Goal: Communication & Community: Answer question/provide support

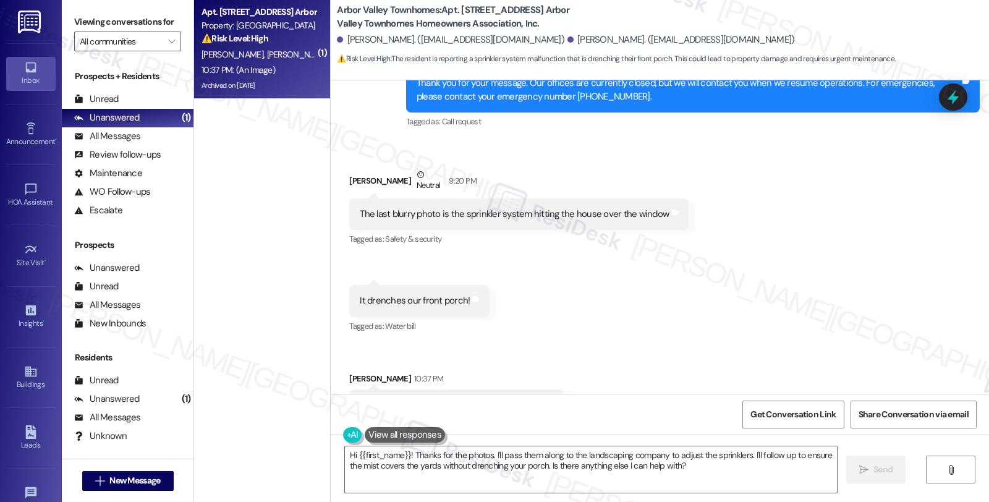
scroll to position [5307, 0]
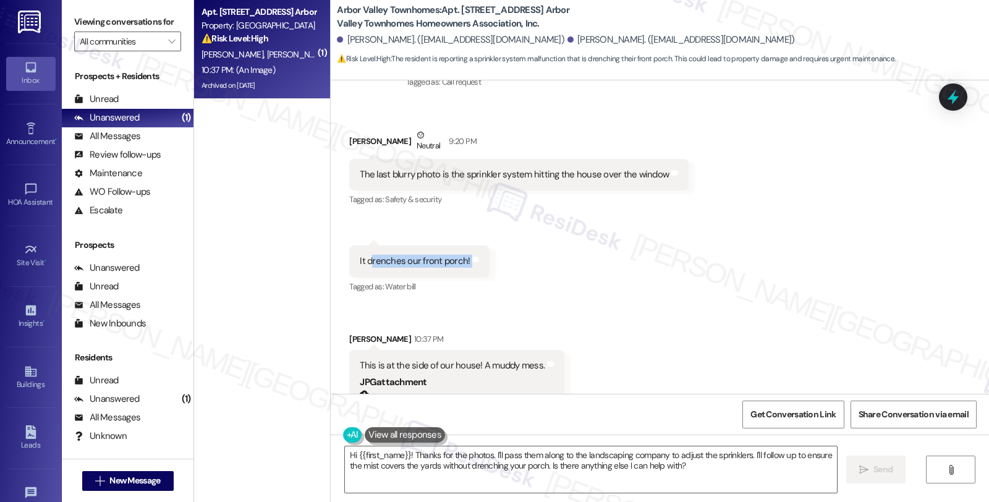
drag, startPoint x: 394, startPoint y: 226, endPoint x: 492, endPoint y: 232, distance: 97.9
click at [492, 232] on div "Received via SMS [PERSON_NAME] Neutral 9:20 PM The last blurry photo is the spr…" at bounding box center [660, 336] width 658 height 470
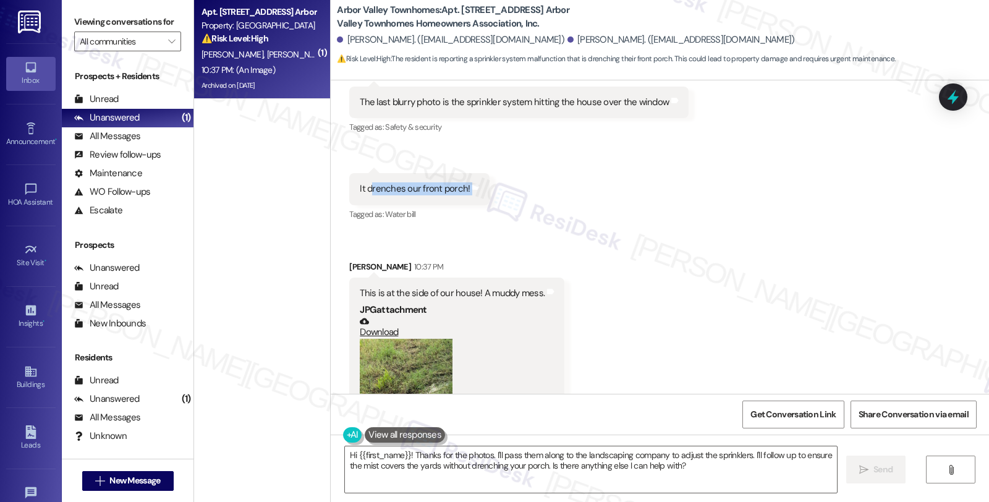
scroll to position [5444, 0]
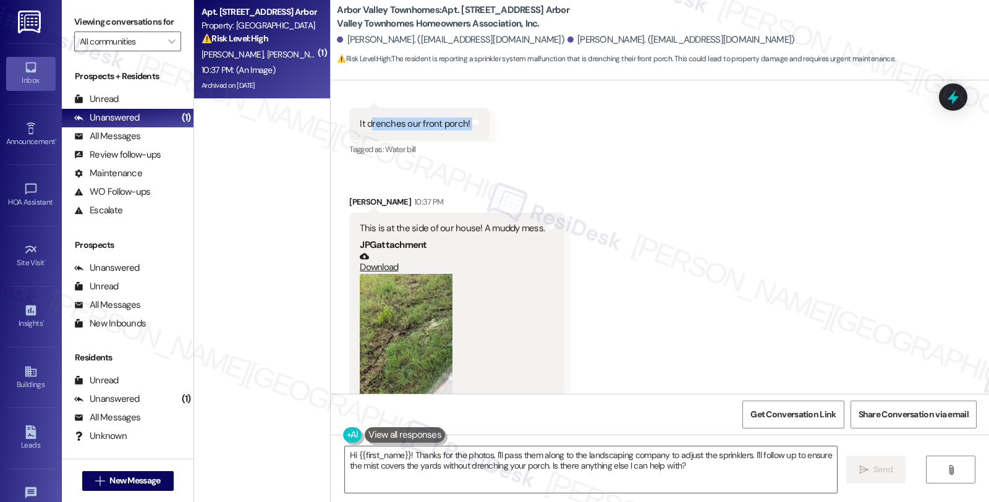
click at [412, 276] on button "Zoom image" at bounding box center [406, 336] width 93 height 124
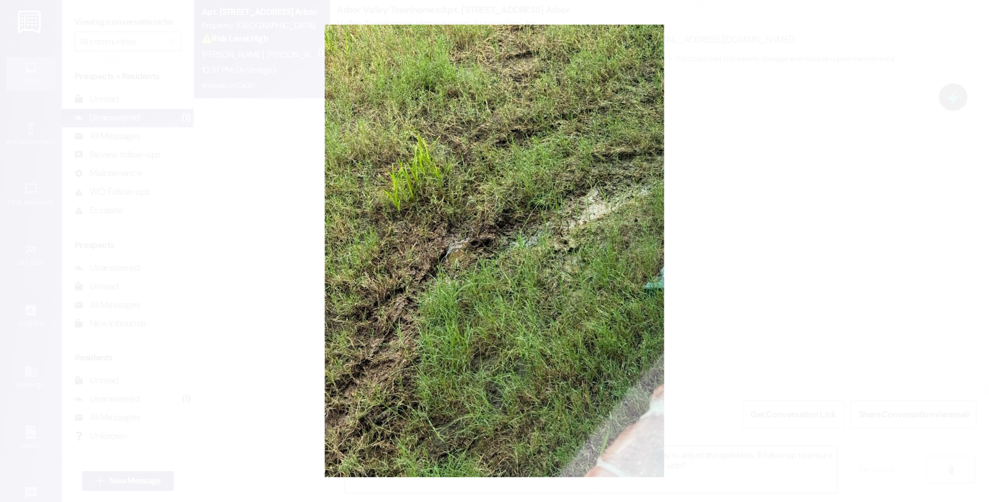
click at [775, 250] on button "Unzoom image" at bounding box center [494, 251] width 989 height 502
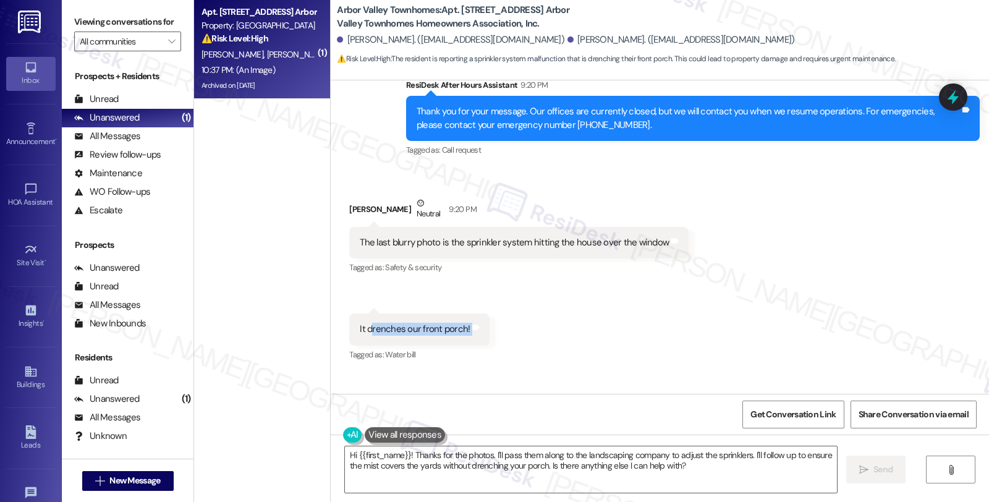
scroll to position [5238, 0]
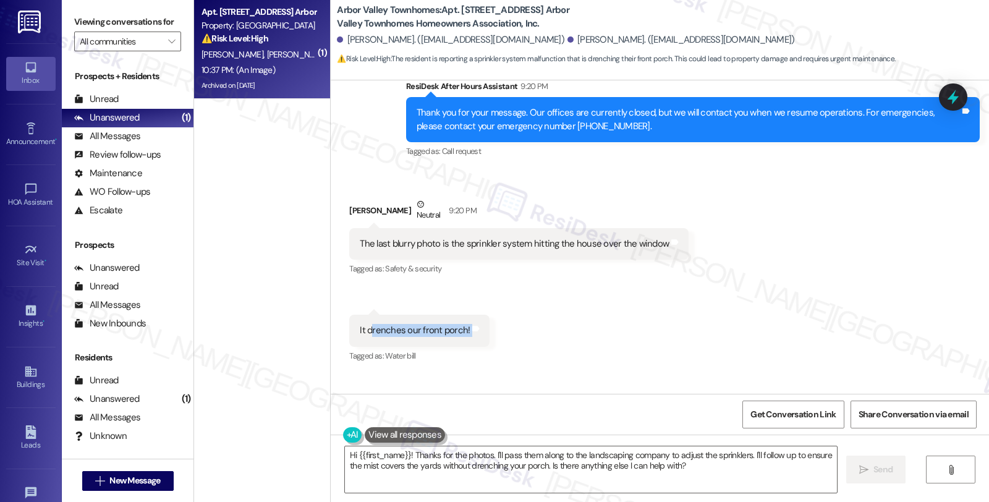
click at [357, 198] on div "[PERSON_NAME] Neutral 9:20 PM" at bounding box center [518, 213] width 339 height 30
copy div "[PERSON_NAME]"
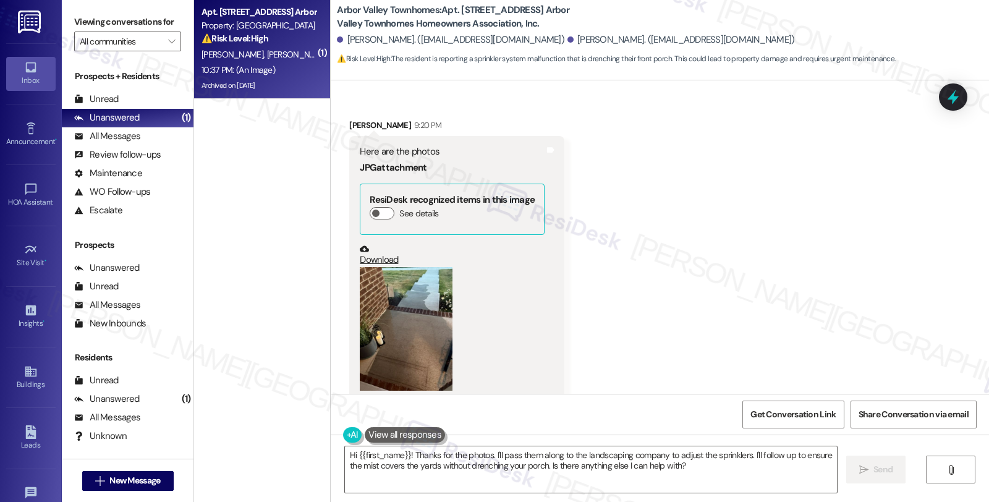
scroll to position [4827, 0]
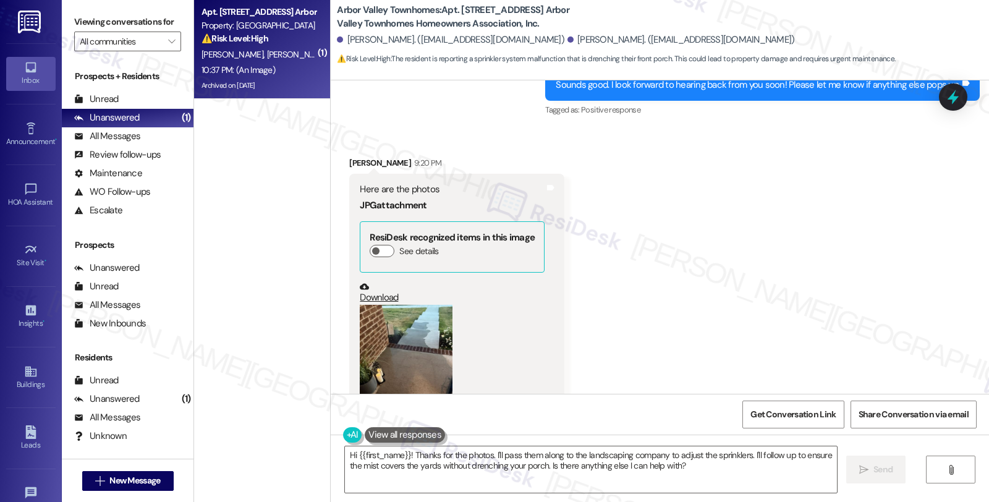
click at [417, 313] on button "Zoom image" at bounding box center [406, 367] width 93 height 124
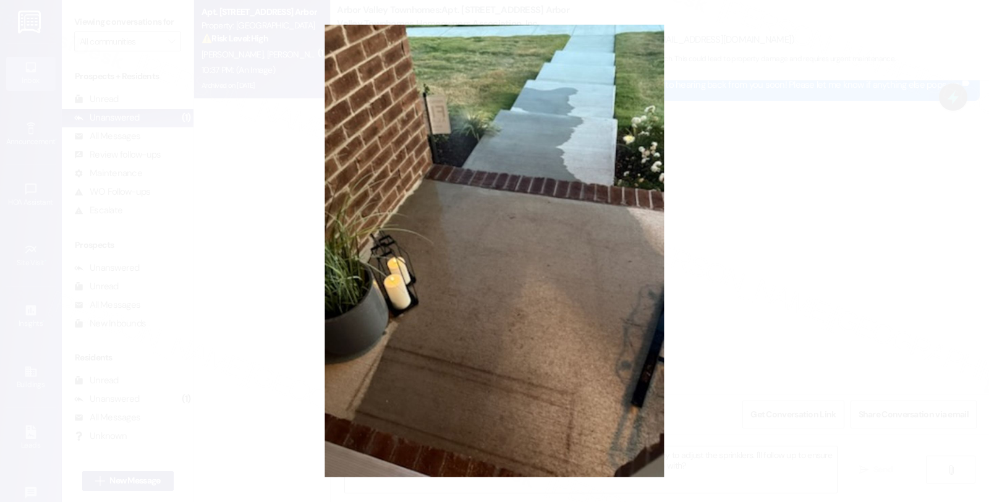
click at [746, 268] on button "Unzoom image" at bounding box center [494, 251] width 989 height 502
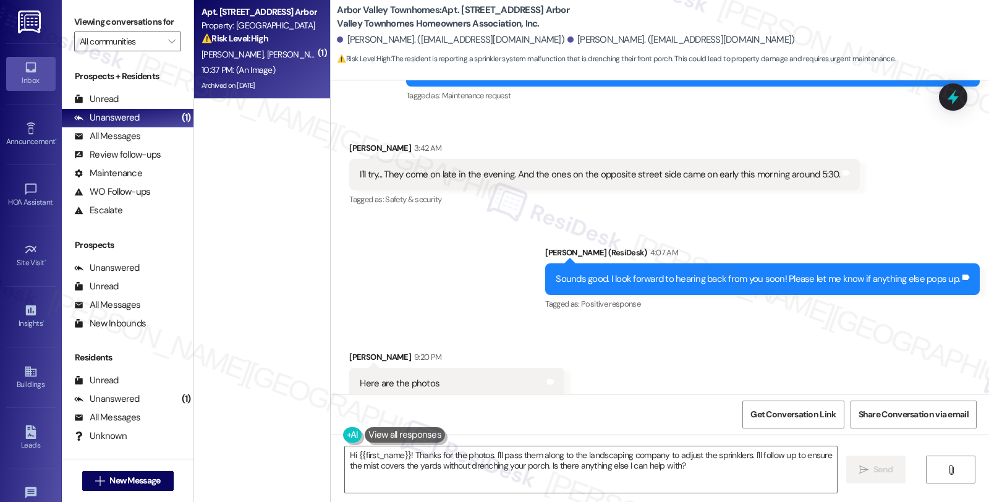
scroll to position [4620, 0]
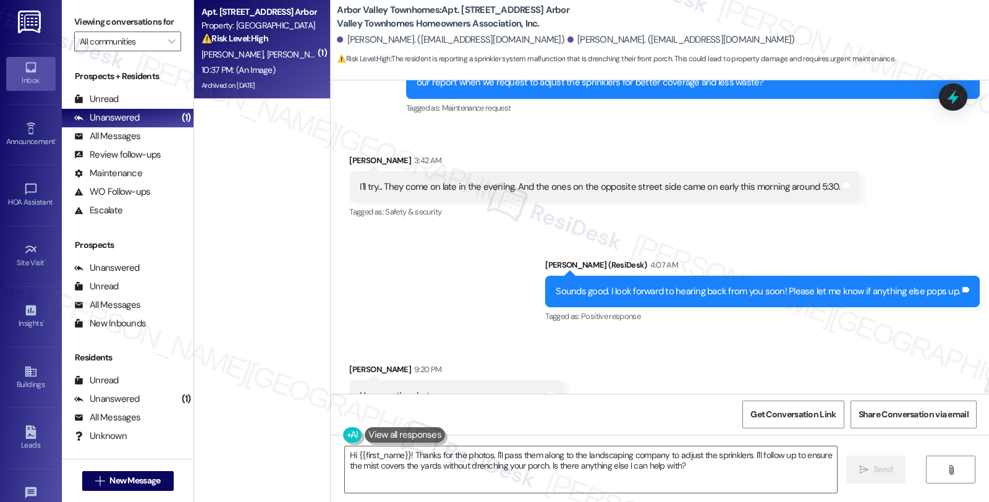
click at [930, 371] on div "Received via SMS [PERSON_NAME] 9:20 PM Here are the photos JPG attachment ResiD…" at bounding box center [660, 502] width 658 height 335
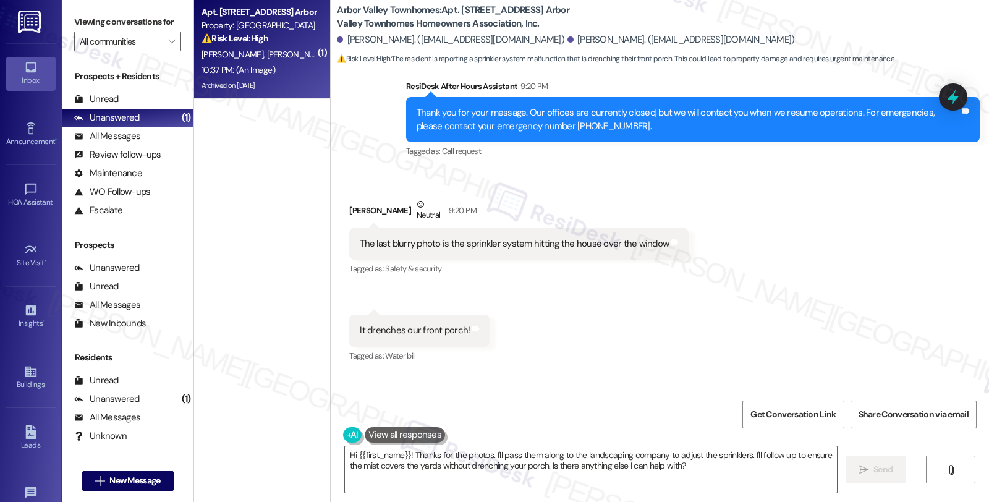
scroll to position [5444, 0]
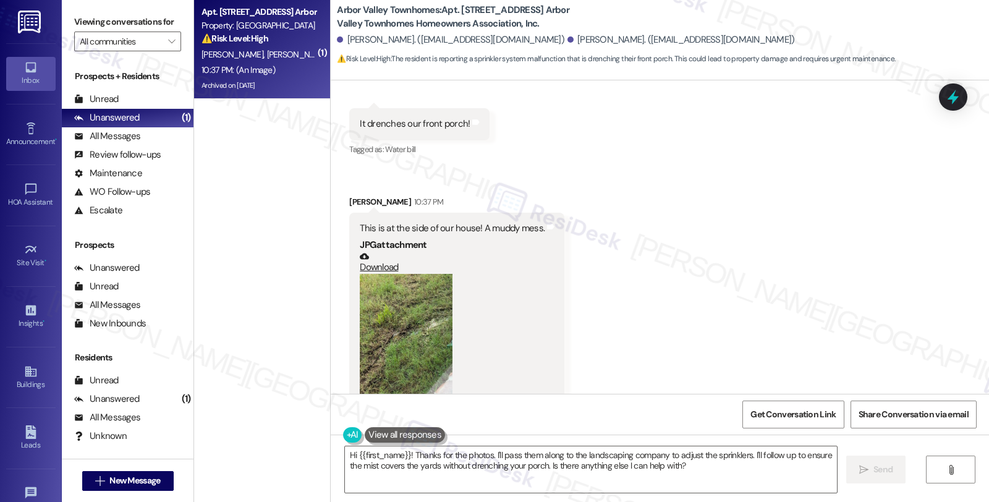
click at [462, 11] on b "Arbor Valley Townhomes: Apt. [STREET_ADDRESS] Arbor Valley Townhomes Homeowners…" at bounding box center [460, 17] width 247 height 27
copy b "1061"
click at [428, 292] on button "Zoom image" at bounding box center [406, 336] width 93 height 124
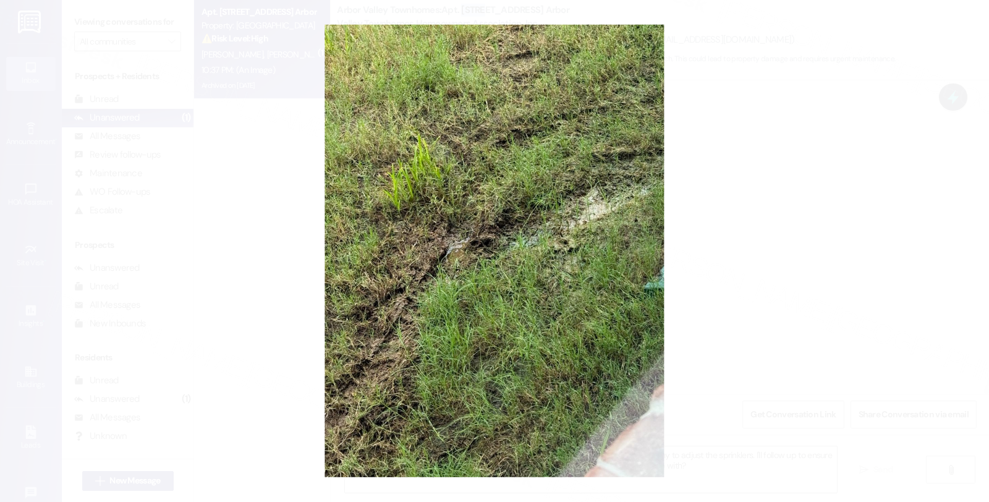
click at [719, 266] on button "Unzoom image" at bounding box center [494, 251] width 989 height 502
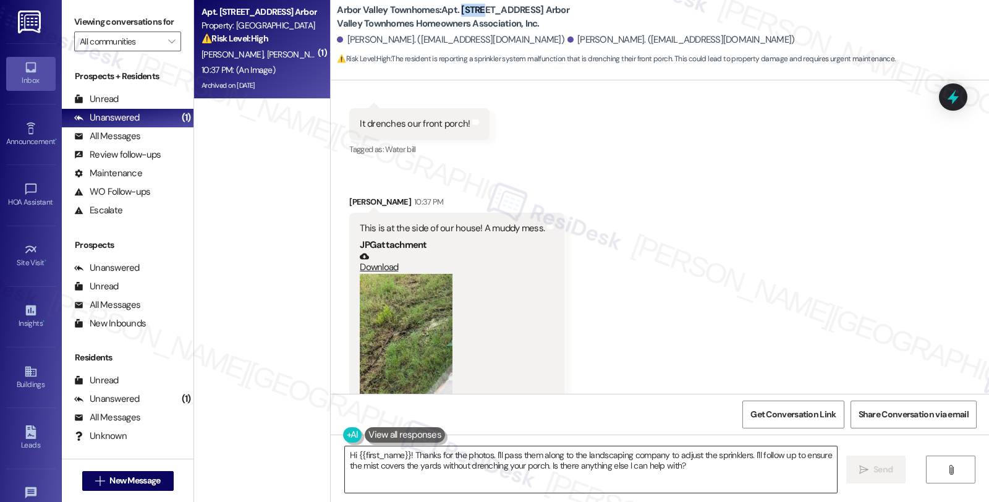
click at [461, 470] on textarea "Hi {{first_name}}! Thanks for the photos. I'll pass them along to the landscapi…" at bounding box center [591, 469] width 492 height 46
click at [808, 209] on div "Received via SMS [PERSON_NAME] Neutral 9:20 PM The last blurry photo is the spr…" at bounding box center [660, 199] width 658 height 470
drag, startPoint x: 337, startPoint y: 40, endPoint x: 405, endPoint y: 41, distance: 68.0
click at [405, 41] on div "[PERSON_NAME]. ([EMAIL_ADDRESS][DOMAIN_NAME])" at bounding box center [450, 39] width 227 height 13
copy div "[PERSON_NAME]."
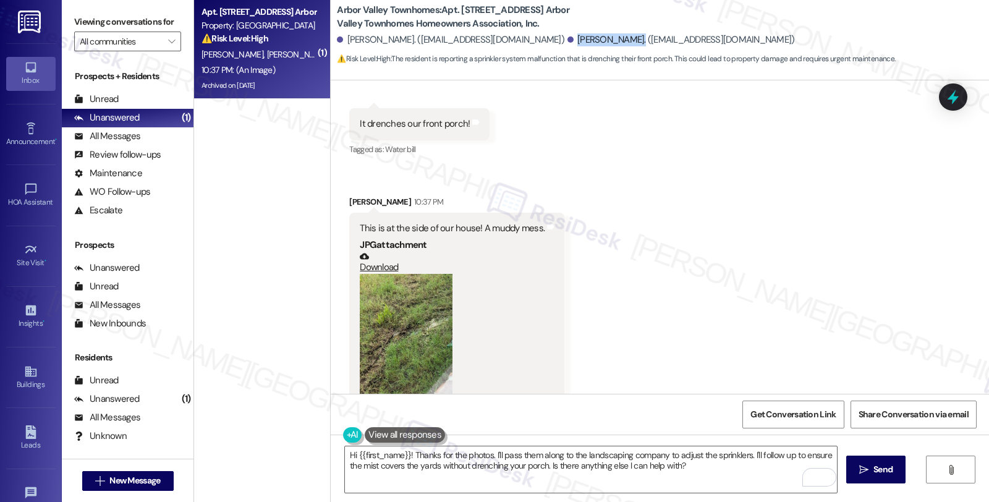
drag, startPoint x: 558, startPoint y: 40, endPoint x: 615, endPoint y: 40, distance: 57.5
click at [615, 40] on div "[PERSON_NAME]. ([EMAIL_ADDRESS][DOMAIN_NAME])" at bounding box center [680, 39] width 227 height 13
click at [598, 46] on div "[PERSON_NAME]. ([EMAIL_ADDRESS][DOMAIN_NAME])" at bounding box center [680, 39] width 227 height 13
drag, startPoint x: 560, startPoint y: 38, endPoint x: 614, endPoint y: 40, distance: 53.8
click at [614, 40] on div "[PERSON_NAME]. ([EMAIL_ADDRESS][DOMAIN_NAME])" at bounding box center [680, 39] width 227 height 13
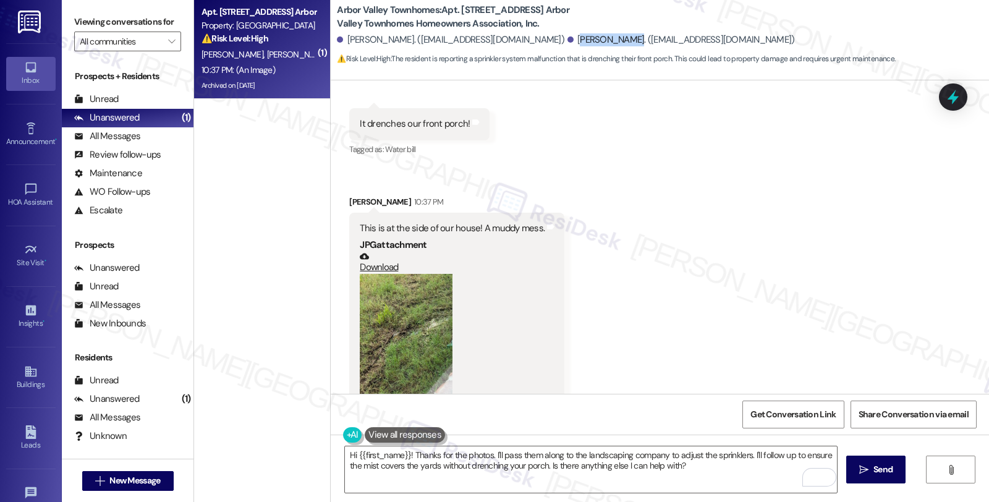
click at [581, 44] on div "[PERSON_NAME]. ([EMAIL_ADDRESS][DOMAIN_NAME])" at bounding box center [680, 39] width 227 height 13
drag, startPoint x: 557, startPoint y: 38, endPoint x: 612, endPoint y: 38, distance: 55.6
click at [612, 38] on div "[PERSON_NAME]. ([EMAIL_ADDRESS][DOMAIN_NAME])" at bounding box center [680, 39] width 227 height 13
copy div "[PERSON_NAME]"
drag, startPoint x: 348, startPoint y: 41, endPoint x: 403, endPoint y: 43, distance: 54.4
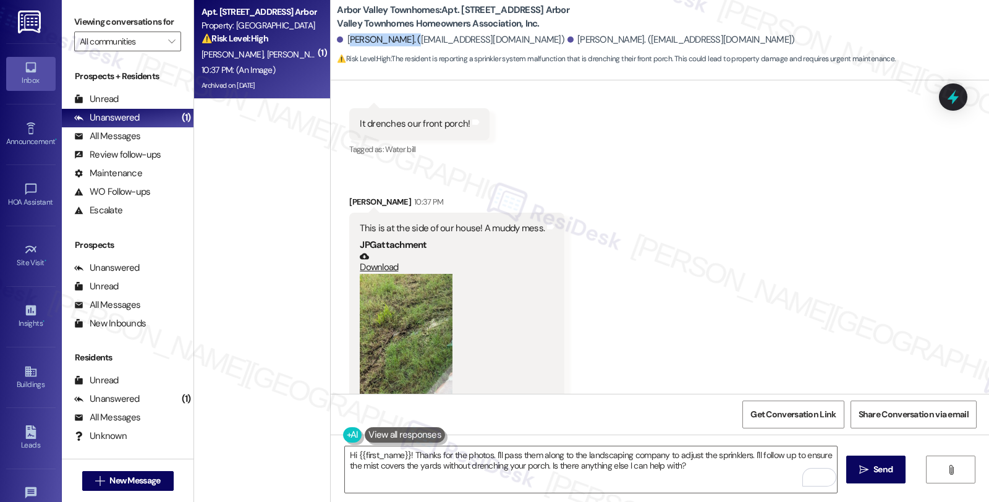
click at [403, 43] on div "[PERSON_NAME]. ([EMAIL_ADDRESS][DOMAIN_NAME])" at bounding box center [450, 39] width 227 height 13
click at [355, 42] on div "[PERSON_NAME]. ([EMAIL_ADDRESS][DOMAIN_NAME])" at bounding box center [450, 39] width 227 height 13
drag, startPoint x: 339, startPoint y: 37, endPoint x: 404, endPoint y: 46, distance: 66.1
click at [404, 46] on div "[PERSON_NAME]. ([EMAIL_ADDRESS][DOMAIN_NAME])" at bounding box center [450, 39] width 227 height 13
copy div "[PERSON_NAME]"
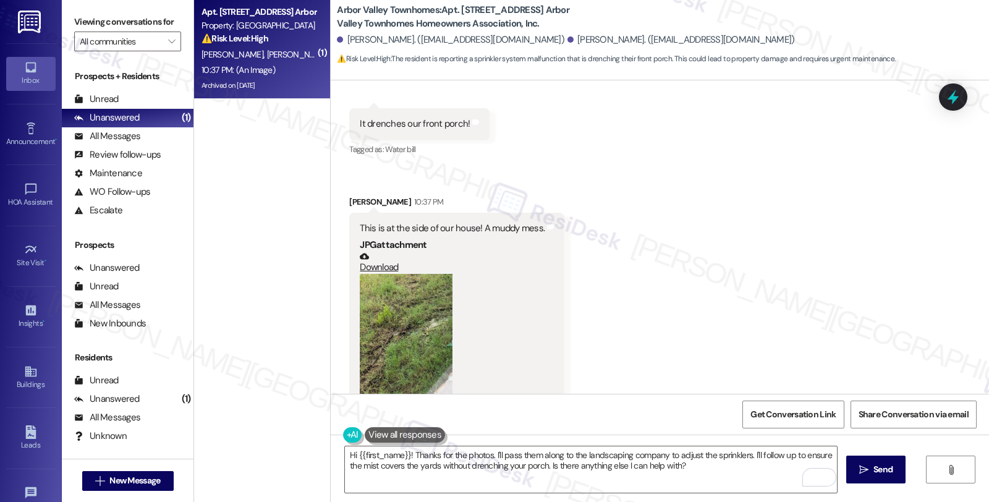
click at [458, 9] on b "Arbor Valley Townhomes: Apt. [STREET_ADDRESS] Arbor Valley Townhomes Homeowners…" at bounding box center [460, 17] width 247 height 27
copy b "1061"
click at [361, 38] on div "[PERSON_NAME]. ([EMAIL_ADDRESS][DOMAIN_NAME])" at bounding box center [450, 39] width 227 height 13
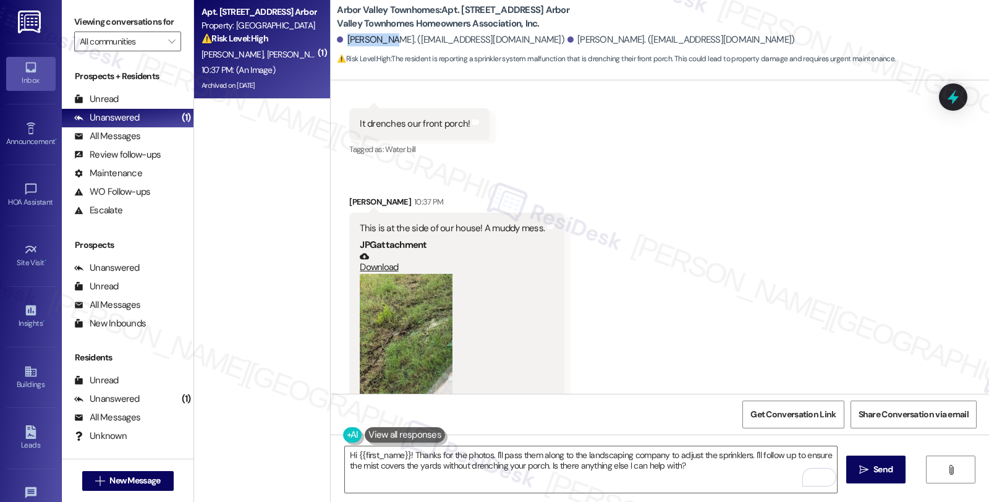
copy div "[PERSON_NAME]"
click at [461, 14] on b "Arbor Valley Townhomes: Apt. [STREET_ADDRESS] Arbor Valley Townhomes Homeowners…" at bounding box center [460, 17] width 247 height 27
copy b "1061"
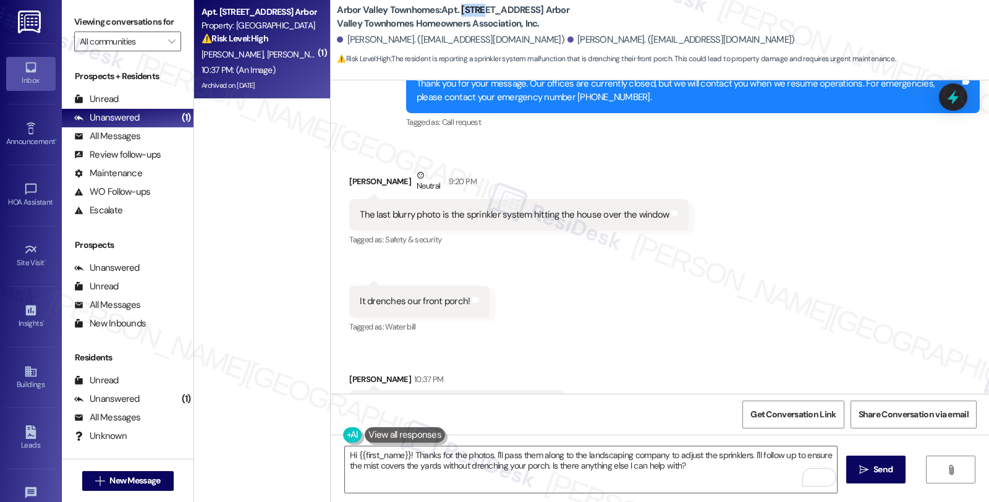
scroll to position [5238, 0]
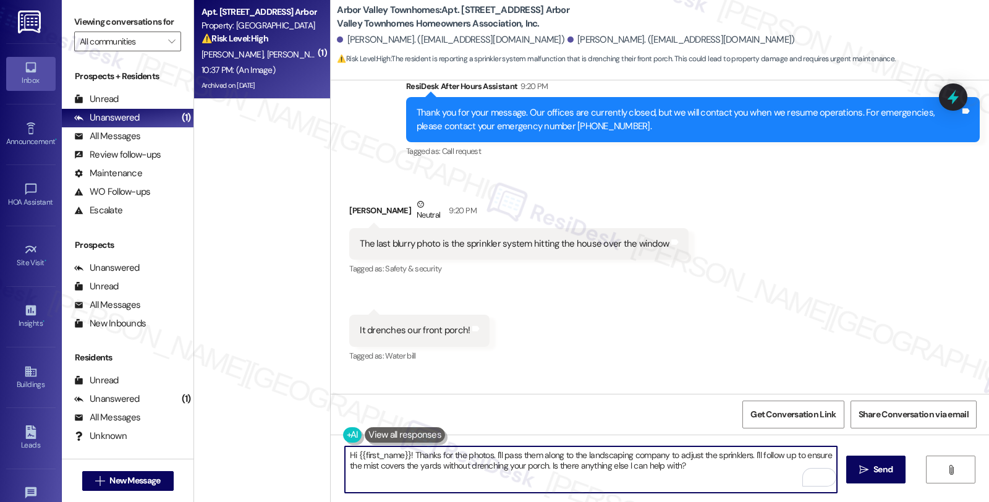
drag, startPoint x: 348, startPoint y: 453, endPoint x: 405, endPoint y: 454, distance: 56.8
click at [405, 454] on textarea "Hi {{first_name}}! Thanks for the photos. I'll pass them along to the landscapi…" at bounding box center [591, 469] width 492 height 46
paste textarea "1061"
click at [356, 402] on div "[PERSON_NAME] 10:37 PM" at bounding box center [456, 410] width 215 height 17
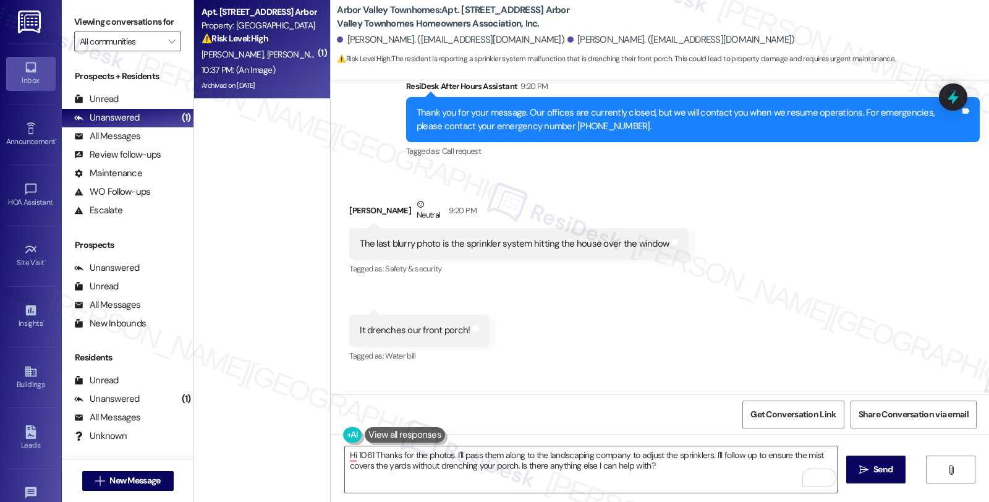
click at [356, 402] on div "[PERSON_NAME] 10:37 PM" at bounding box center [456, 410] width 215 height 17
copy div "[PERSON_NAME]"
click at [363, 452] on textarea "Hi 1061 Thanks for the photos. I'll pass them along to the landscaping company …" at bounding box center [591, 469] width 492 height 46
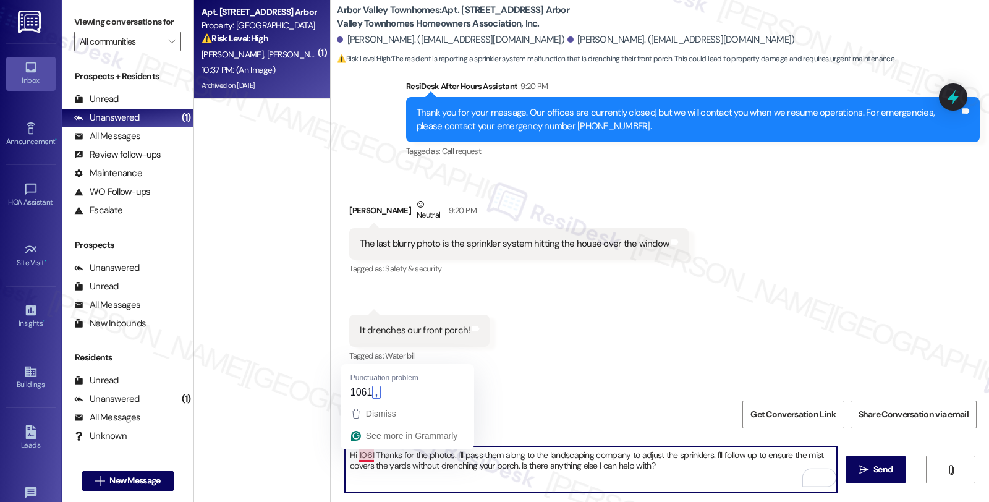
click at [363, 452] on textarea "Hi 1061 Thanks for the photos. I'll pass them along to the landscaping company …" at bounding box center [591, 469] width 492 height 46
paste textarea "[PERSON_NAME]"
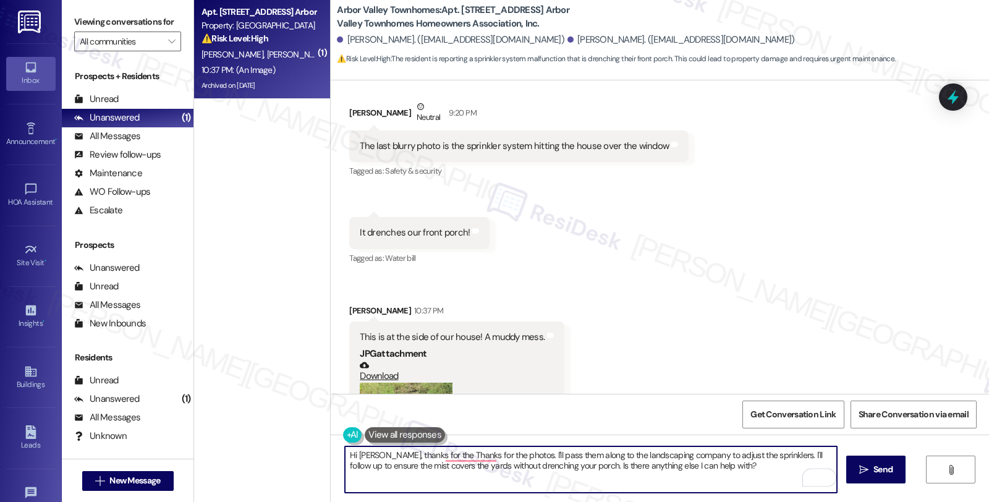
scroll to position [5444, 0]
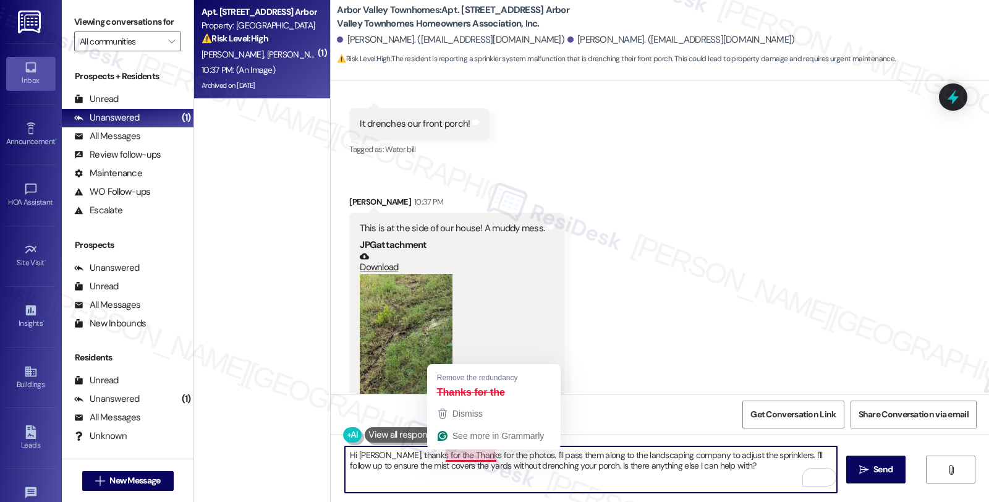
click at [486, 456] on textarea "Hi [PERSON_NAME], thanks for the Thanks for the photos. I'll pass them along to…" at bounding box center [591, 469] width 492 height 46
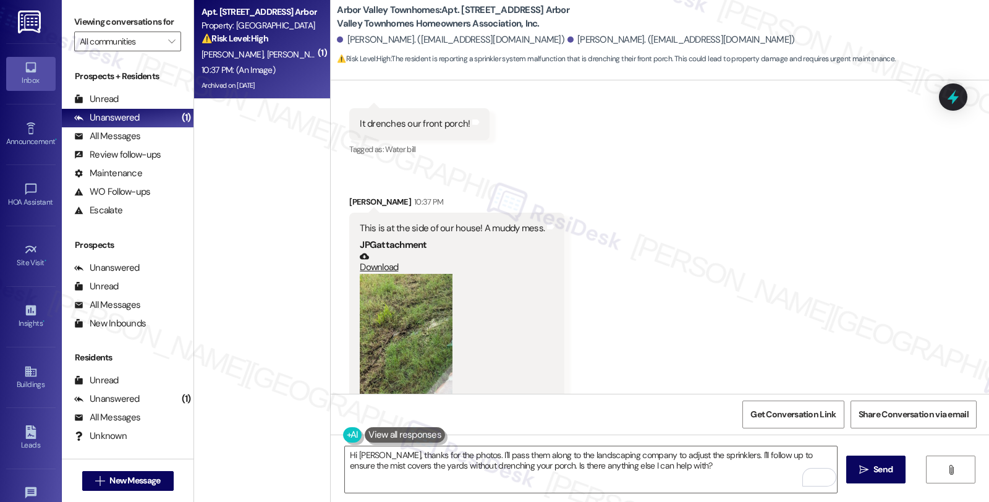
click at [882, 277] on div "Received via SMS [PERSON_NAME] Neutral 9:20 PM The last blurry photo is the spr…" at bounding box center [660, 199] width 658 height 470
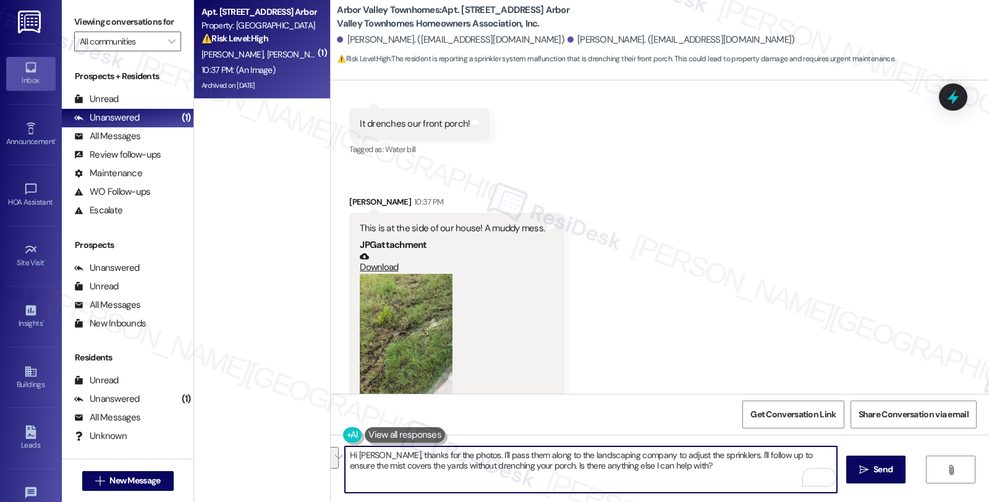
drag, startPoint x: 476, startPoint y: 454, endPoint x: 806, endPoint y: 516, distance: 336.3
click at [806, 501] on html "Inbox Go to Inbox Announcement • Send A Text Announcement HOA Assistant Go to H…" at bounding box center [494, 251] width 989 height 502
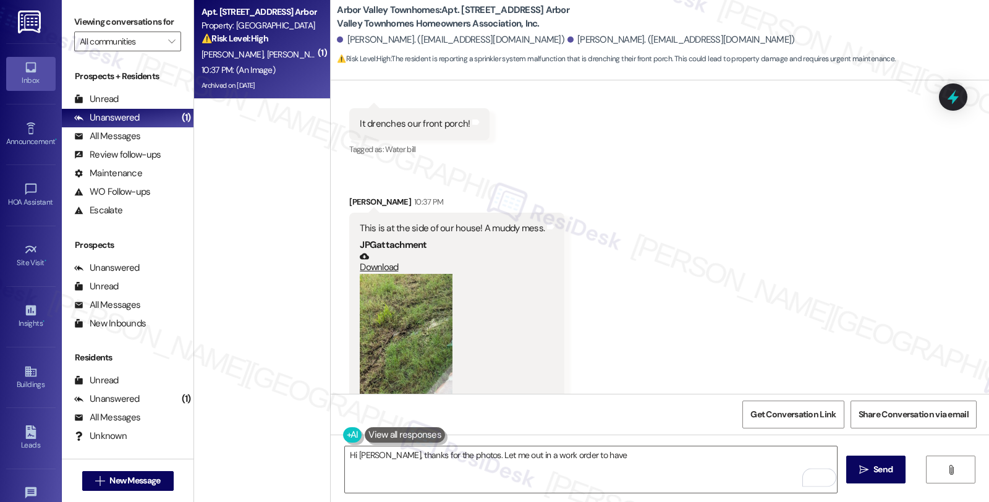
click at [392, 285] on button "Zoom image" at bounding box center [406, 336] width 93 height 124
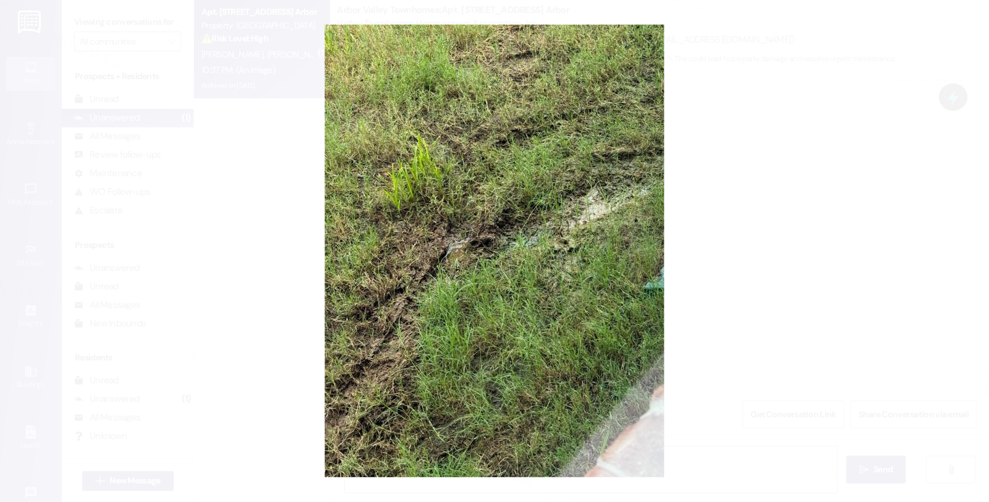
click at [748, 203] on button "Unzoom image" at bounding box center [494, 251] width 989 height 502
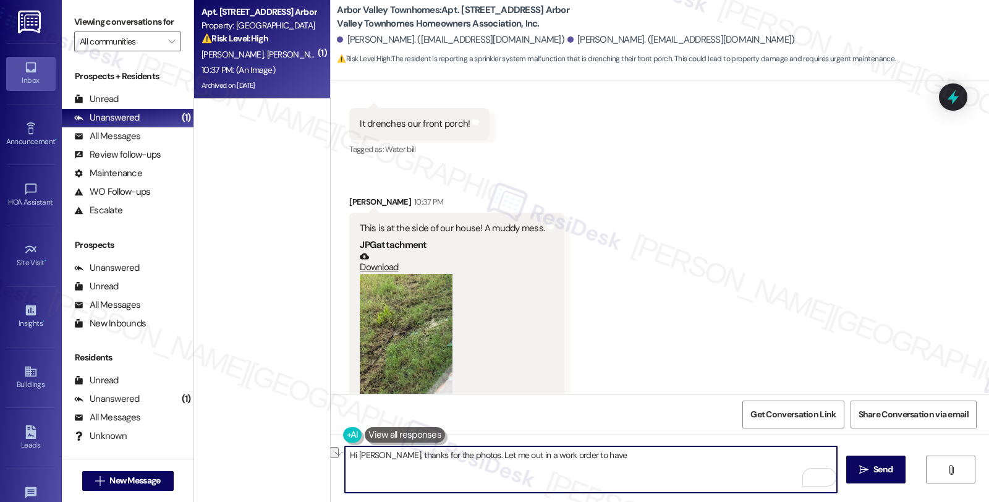
drag, startPoint x: 617, startPoint y: 451, endPoint x: 466, endPoint y: 453, distance: 150.2
click at [466, 453] on textarea "Hi [PERSON_NAME], thanks for the photos. Let me out in a work order to have" at bounding box center [591, 469] width 492 height 46
click at [466, 453] on textarea "Hi [PERSON_NAME], thanks for the photos. We'll look o" at bounding box center [591, 469] width 492 height 46
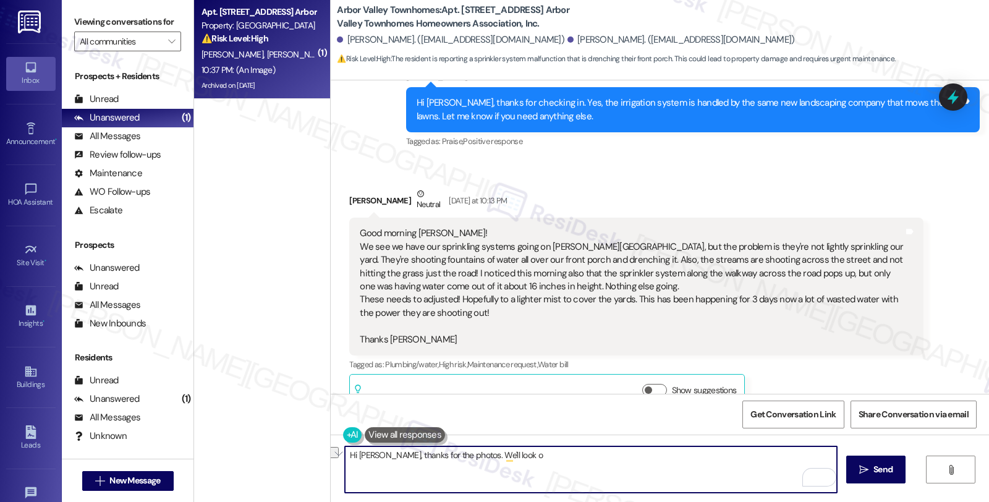
scroll to position [4209, 0]
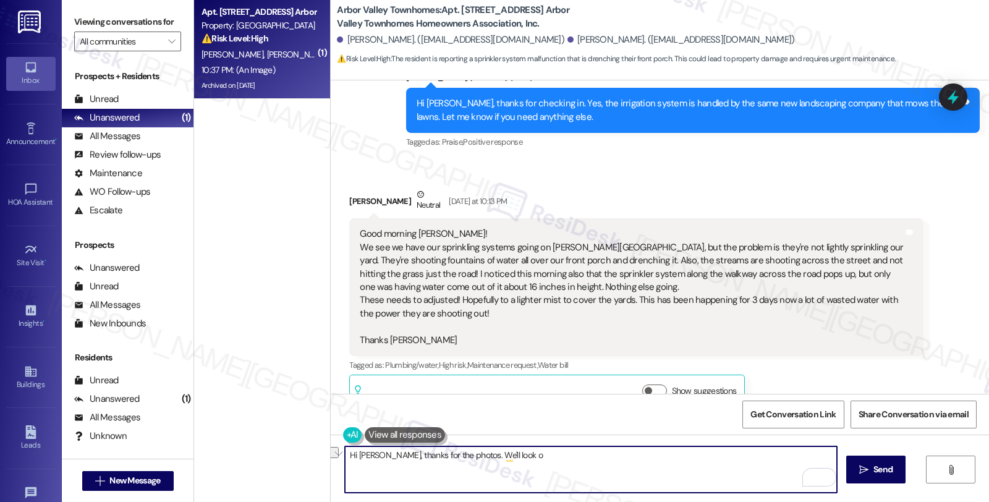
click at [504, 455] on textarea "Hi [PERSON_NAME], thanks for the photos. We'll look o" at bounding box center [591, 469] width 492 height 46
click at [466, 455] on textarea "Hi [PERSON_NAME], thanks for the photos. We'll look into" at bounding box center [591, 469] width 492 height 46
click at [470, 453] on textarea "Hi [PERSON_NAME], thanks for the photos. Let me out in a work order to have the…" at bounding box center [591, 469] width 492 height 46
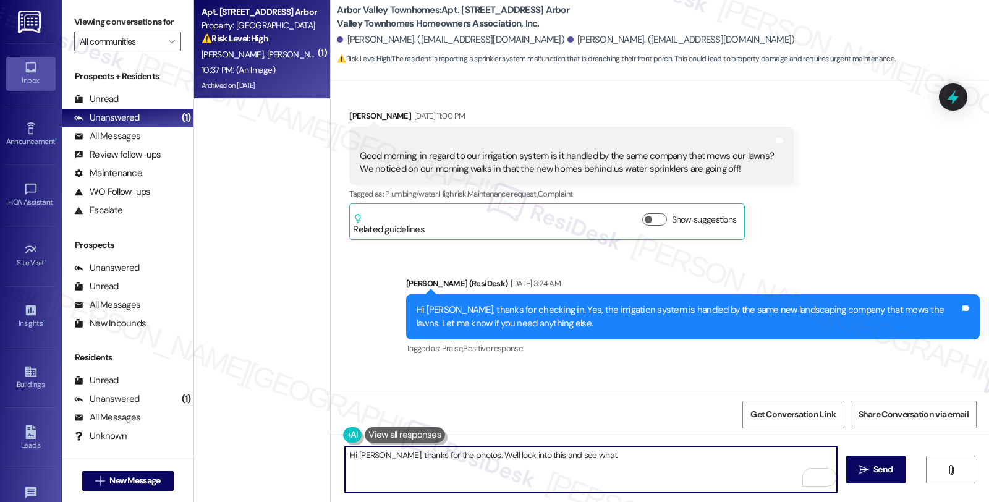
scroll to position [3934, 0]
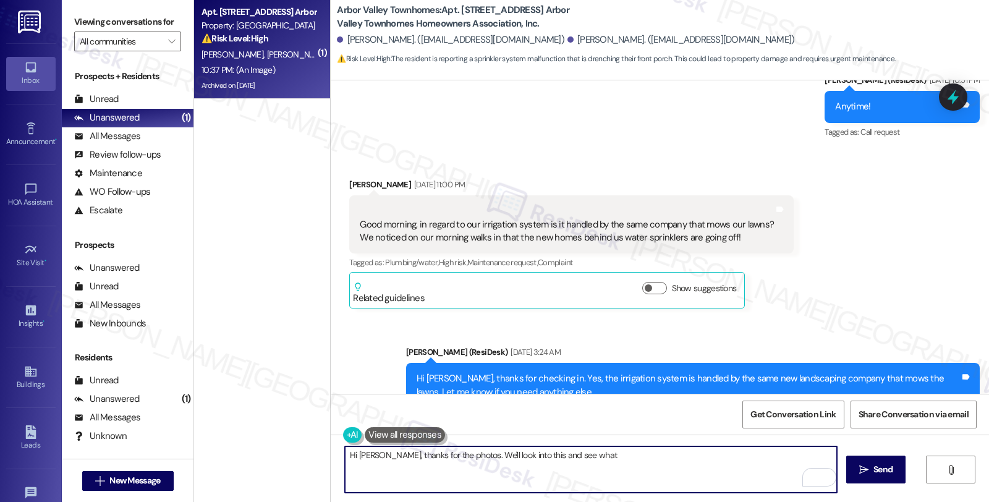
drag, startPoint x: 465, startPoint y: 455, endPoint x: 686, endPoint y: 455, distance: 221.2
click at [686, 455] on textarea "Hi [PERSON_NAME], thanks for the photos. We'll look into this and see what" at bounding box center [591, 469] width 492 height 46
click at [814, 457] on textarea "Hi [PERSON_NAME], thanks for the photos. Let me put in a work order to have it …" at bounding box center [591, 469] width 492 height 46
click at [533, 476] on textarea "Hi [PERSON_NAME], thanks for the photos. Let me put in a work order to have it …" at bounding box center [591, 469] width 492 height 46
type textarea "Hi [PERSON_NAME], thanks for the photos. Let me put in a work order to have it …"
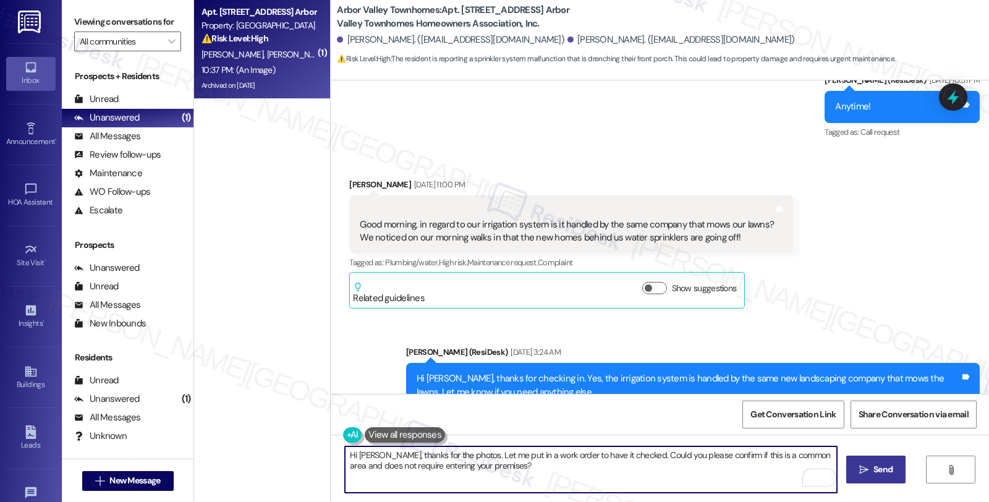
click at [861, 465] on icon "" at bounding box center [863, 470] width 9 height 10
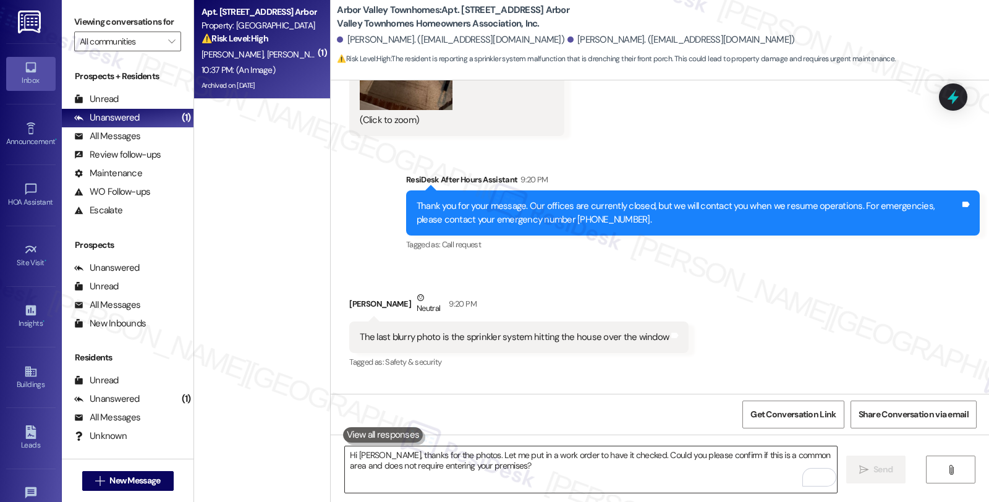
scroll to position [5444, 0]
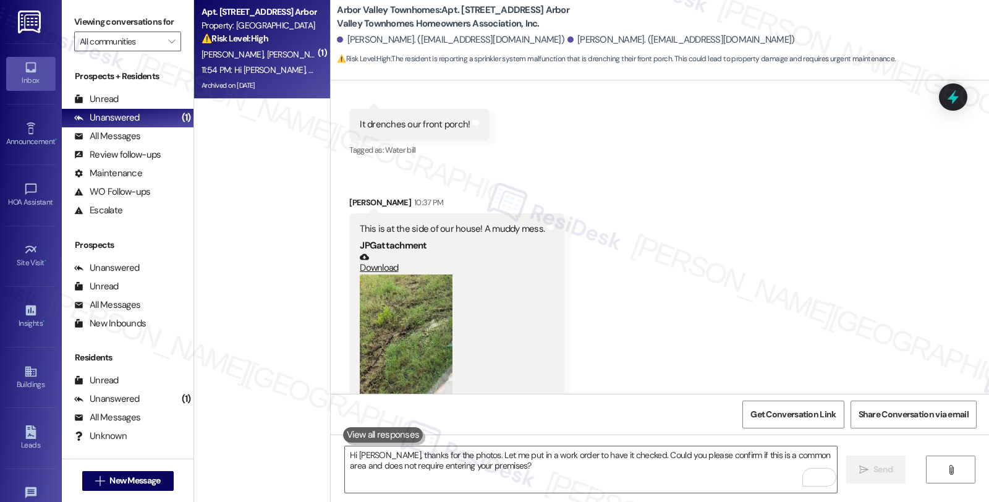
click at [810, 289] on div "Received via SMS [PERSON_NAME] Neutral 9:20 PM The last blurry photo is the spr…" at bounding box center [660, 199] width 658 height 470
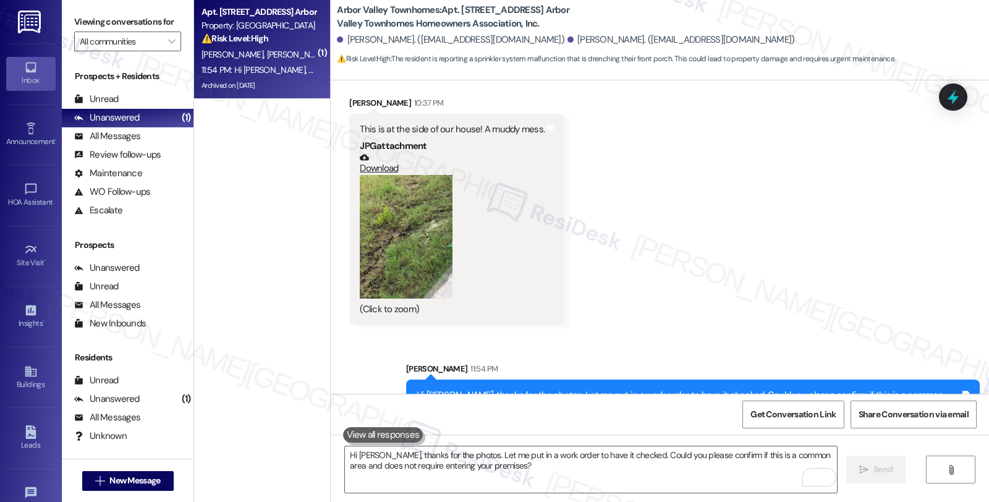
scroll to position [5544, 0]
